Goal: Information Seeking & Learning: Learn about a topic

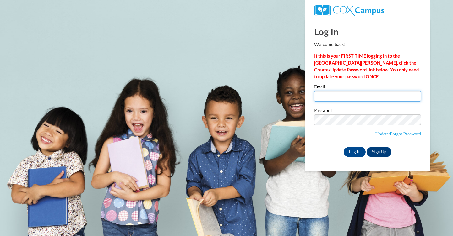
click at [335, 96] on input "Email" at bounding box center [367, 96] width 107 height 11
type input "bsantamarina@stceciliacincinnati.org"
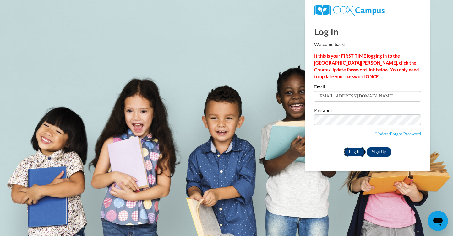
click at [356, 155] on input "Log In" at bounding box center [354, 152] width 22 height 10
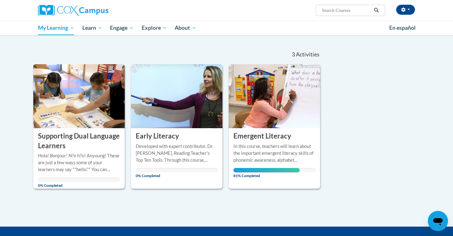
scroll to position [77, 0]
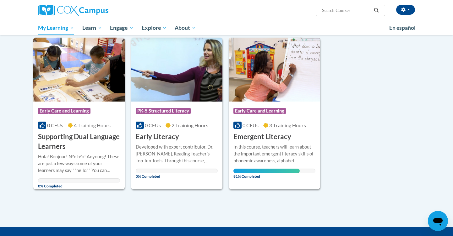
click at [271, 101] on img at bounding box center [273, 70] width 91 height 64
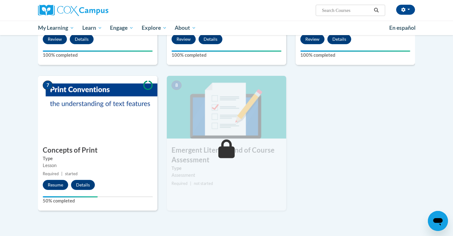
scroll to position [408, 0]
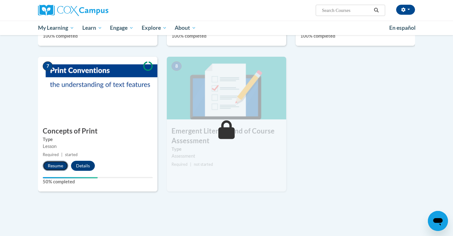
click at [62, 164] on button "Resume" at bounding box center [55, 166] width 25 height 10
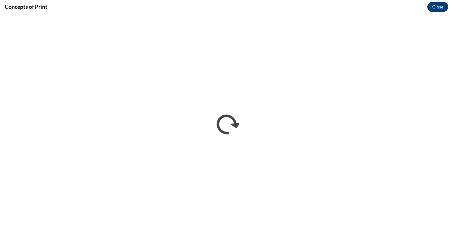
scroll to position [0, 0]
click at [441, 6] on button "Close" at bounding box center [437, 7] width 21 height 10
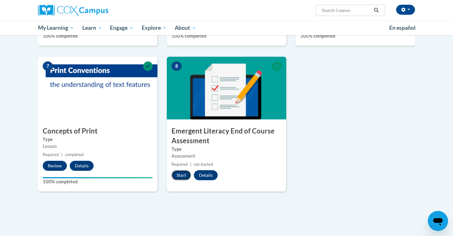
click at [176, 175] on button "Start" at bounding box center [180, 175] width 19 height 10
